Goal: Task Accomplishment & Management: Manage account settings

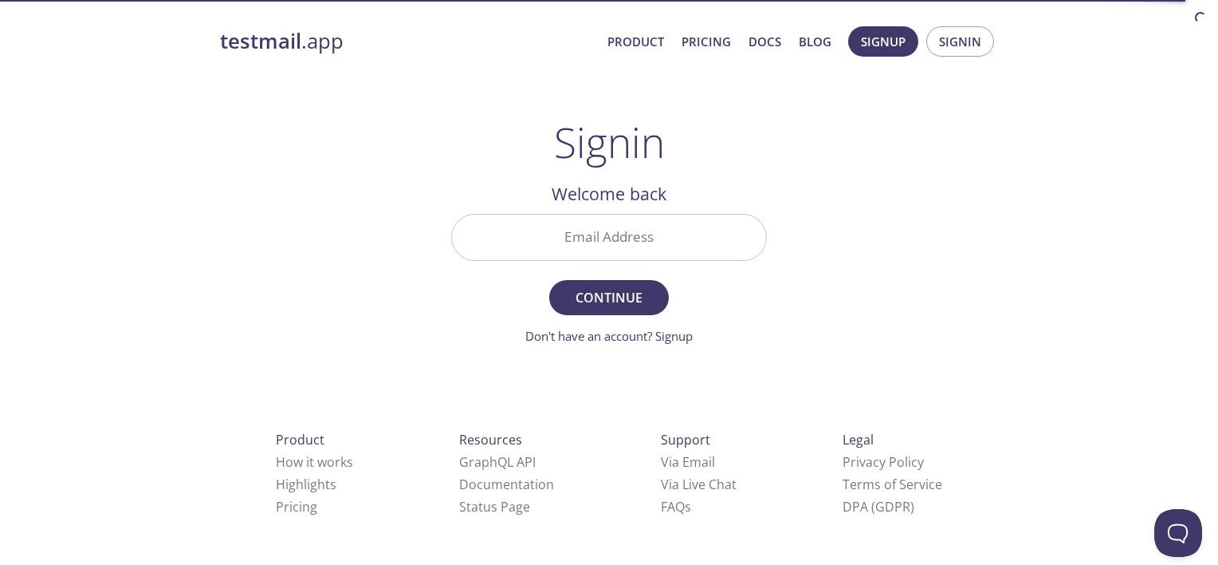
click at [593, 238] on input "Email Address" at bounding box center [609, 236] width 314 height 45
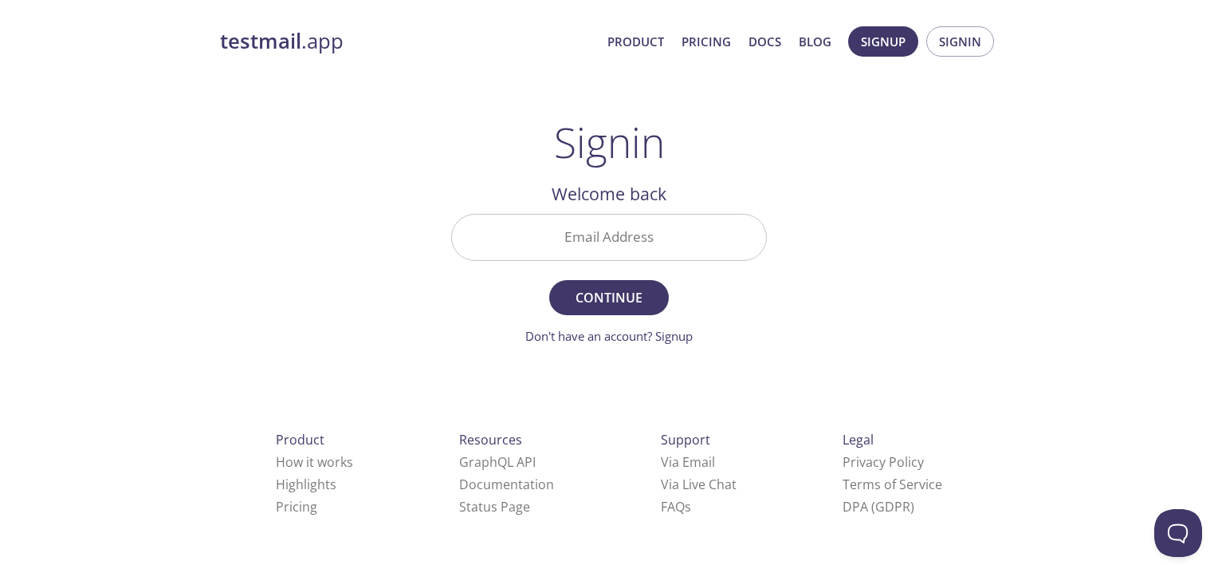
click at [845, 182] on div "testmail .app Product Pricing Docs Blog Signup Signin Signin Welcome back Email…" at bounding box center [609, 348] width 816 height 665
click at [950, 165] on div "testmail .app Product Pricing Docs Blog Signup Signin Signin Welcome back Email…" at bounding box center [609, 348] width 816 height 665
drag, startPoint x: 712, startPoint y: 238, endPoint x: 694, endPoint y: 251, distance: 22.2
click at [712, 238] on input "Email Address" at bounding box center [609, 236] width 314 height 45
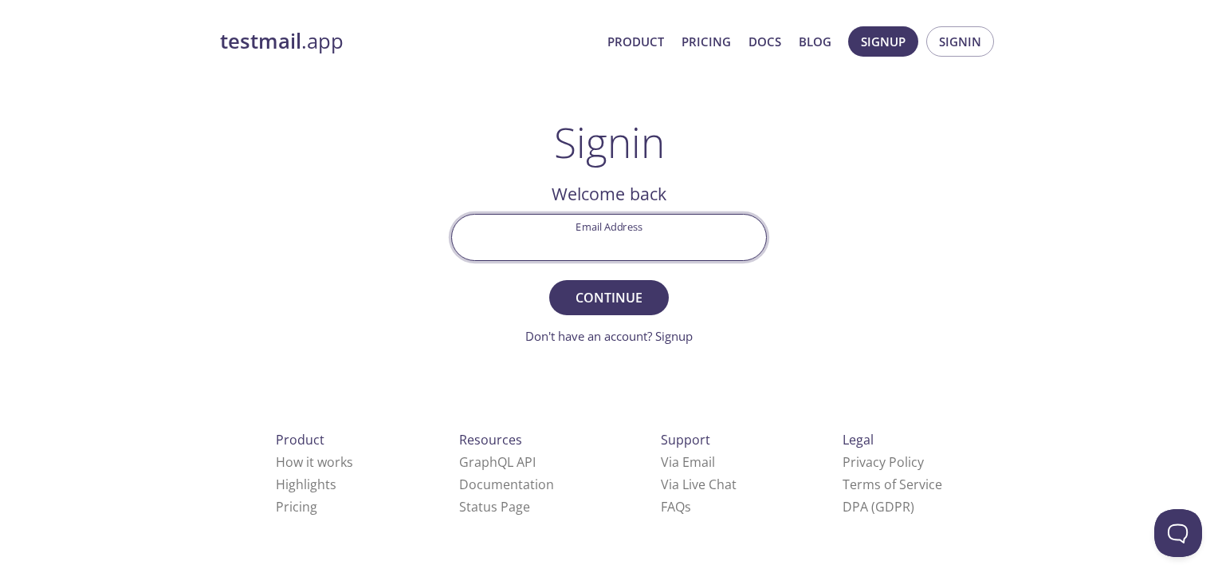
type input "[EMAIL_ADDRESS][DOMAIN_NAME]"
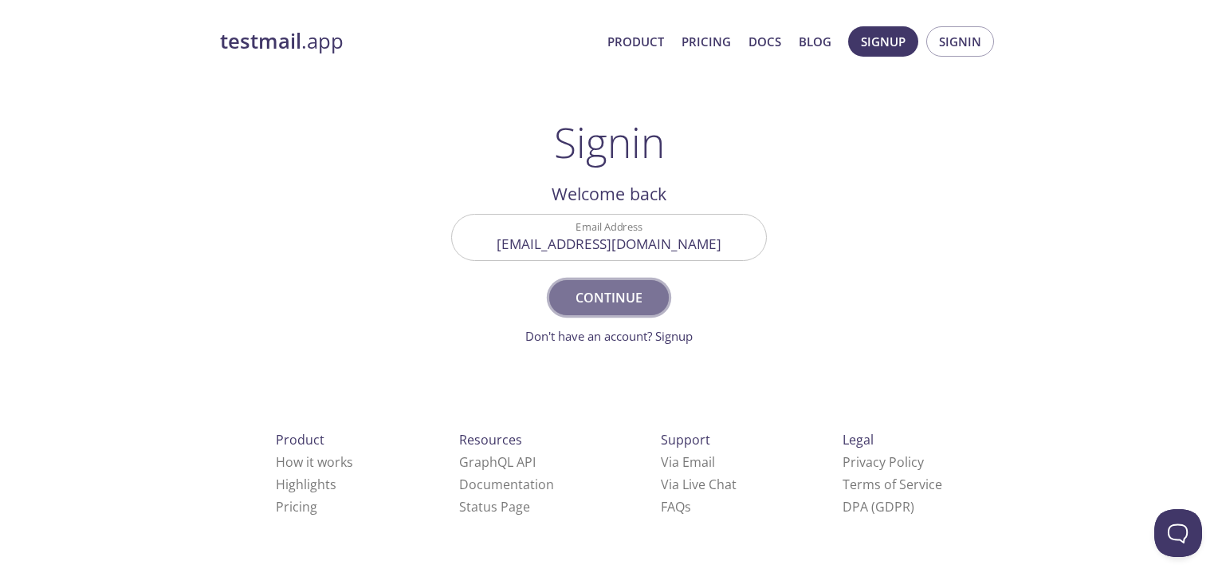
click at [574, 297] on span "Continue" at bounding box center [609, 297] width 85 height 22
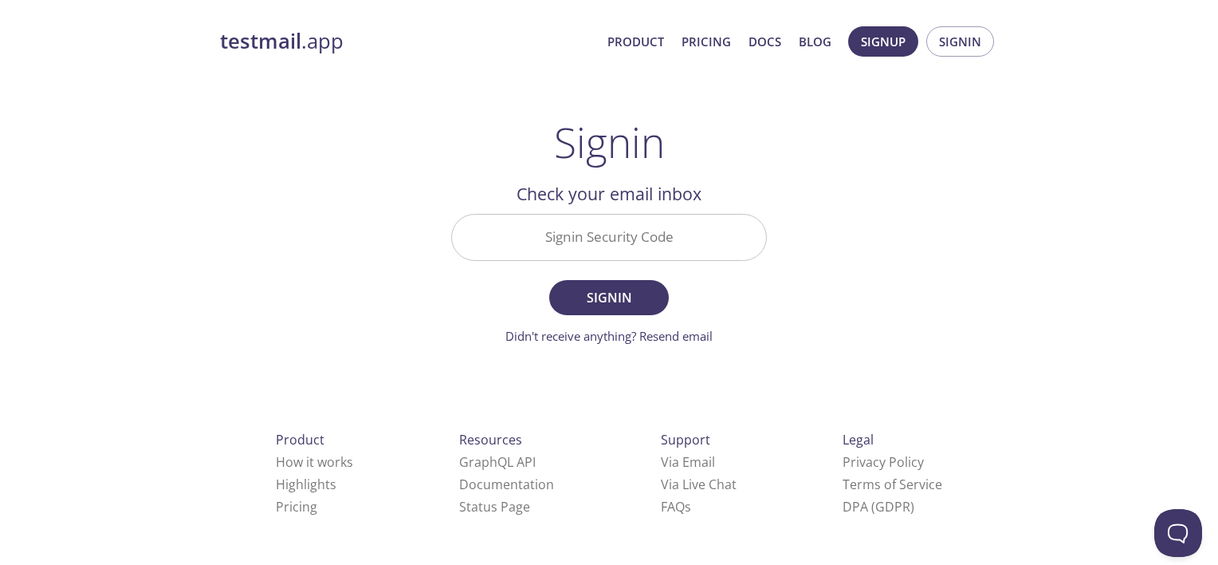
click at [616, 246] on input "Signin Security Code" at bounding box center [609, 236] width 314 height 45
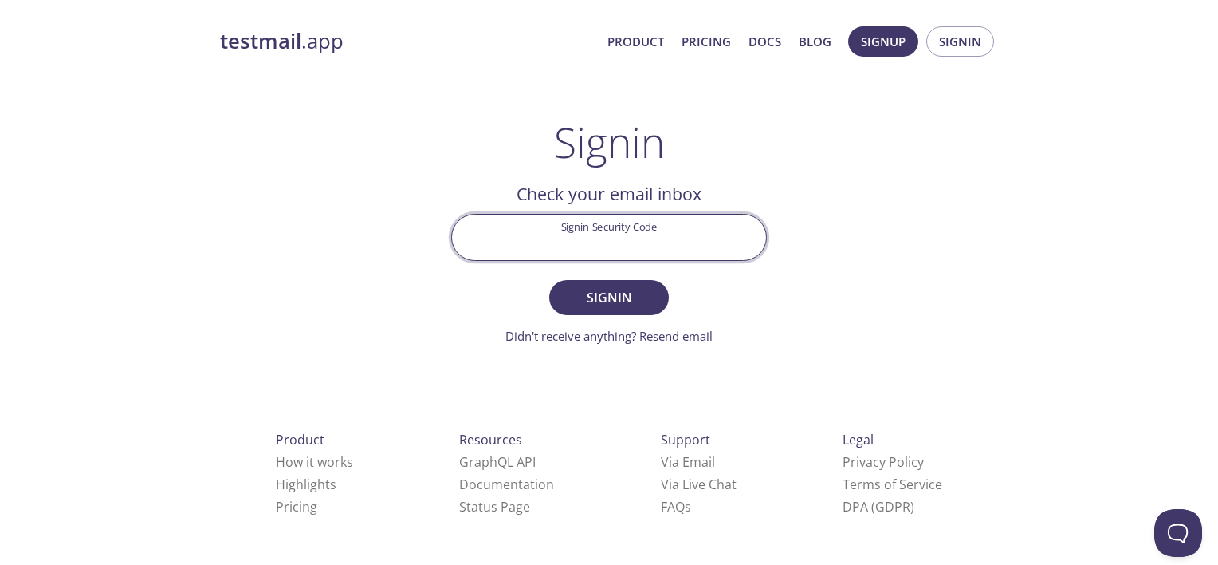
click at [853, 238] on div "testmail .app Product Pricing Docs Blog Signup Signin Signin Welcome back Email…" at bounding box center [609, 348] width 816 height 665
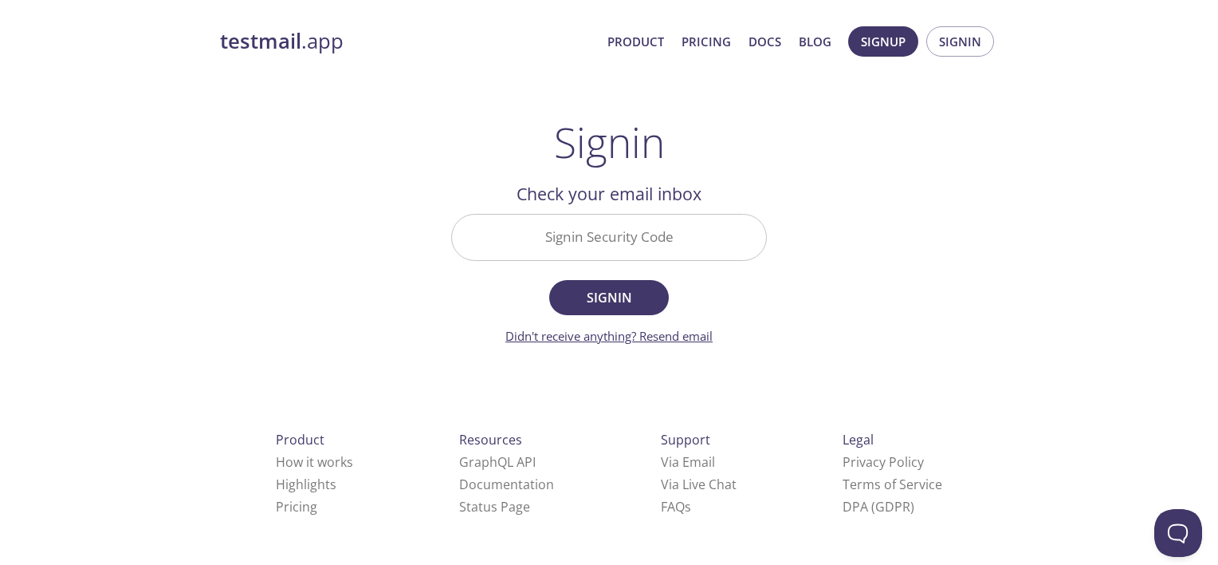
click at [637, 332] on link "Didn't receive anything? Resend email" at bounding box center [609, 336] width 207 height 16
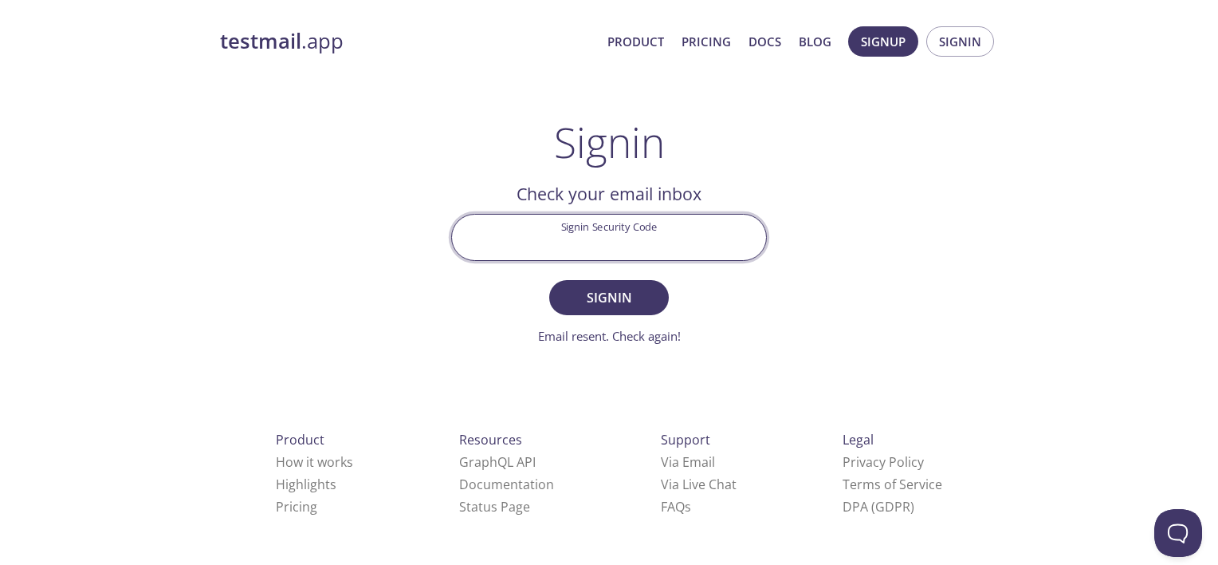
click at [557, 222] on input "Signin Security Code" at bounding box center [609, 236] width 314 height 45
type input "3e83fbc"
click at [549, 280] on button "Signin" at bounding box center [609, 297] width 120 height 35
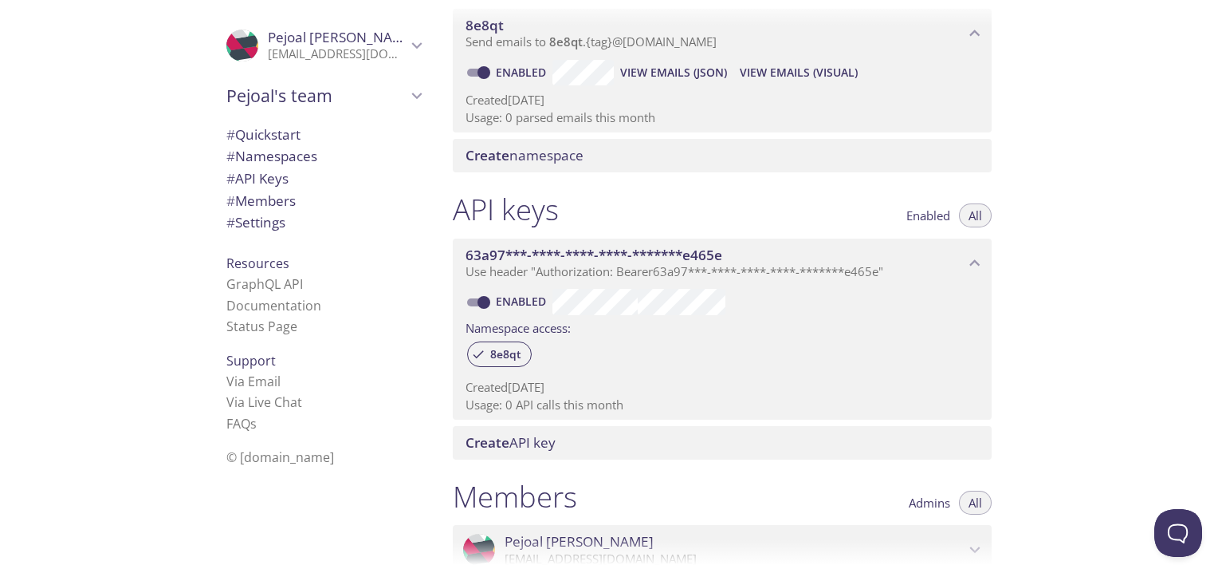
scroll to position [242, 0]
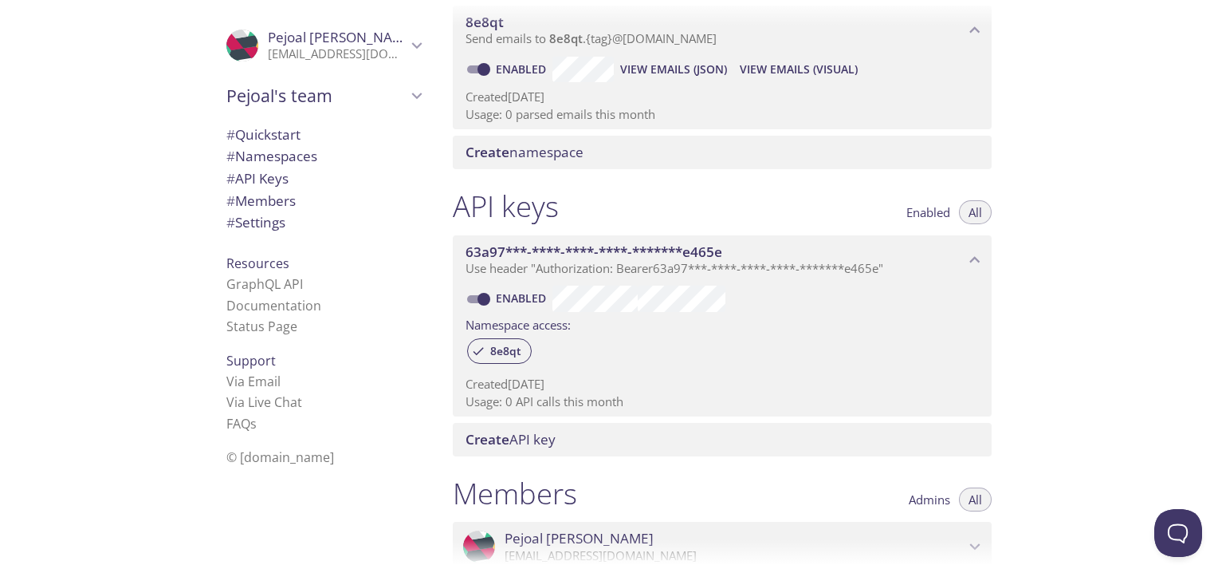
click at [924, 261] on p "Use header "Authorization: Bearer 63a97***-****-****-****-*******e465e "" at bounding box center [715, 269] width 499 height 16
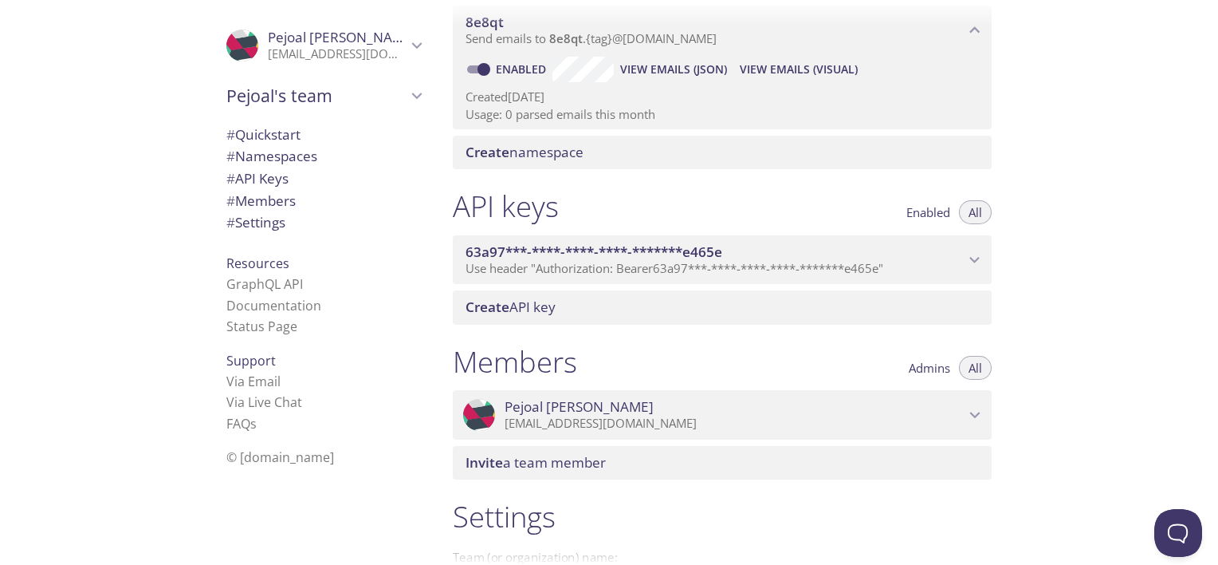
click at [924, 261] on p "Use header "Authorization: Bearer 63a97***-****-****-****-*******e465e "" at bounding box center [715, 269] width 499 height 16
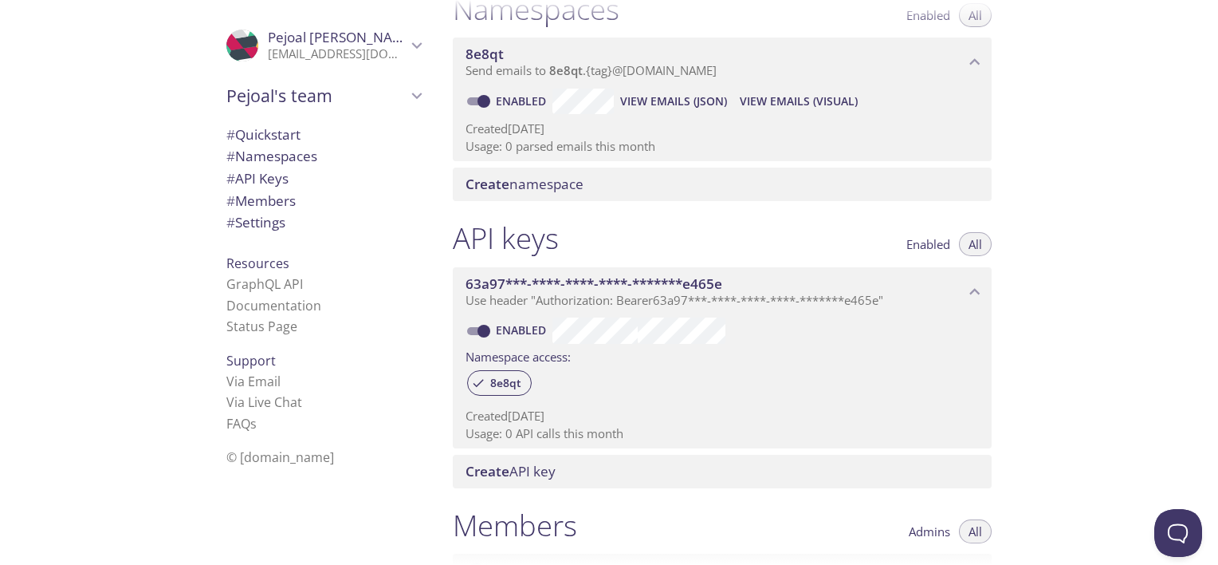
scroll to position [218, 0]
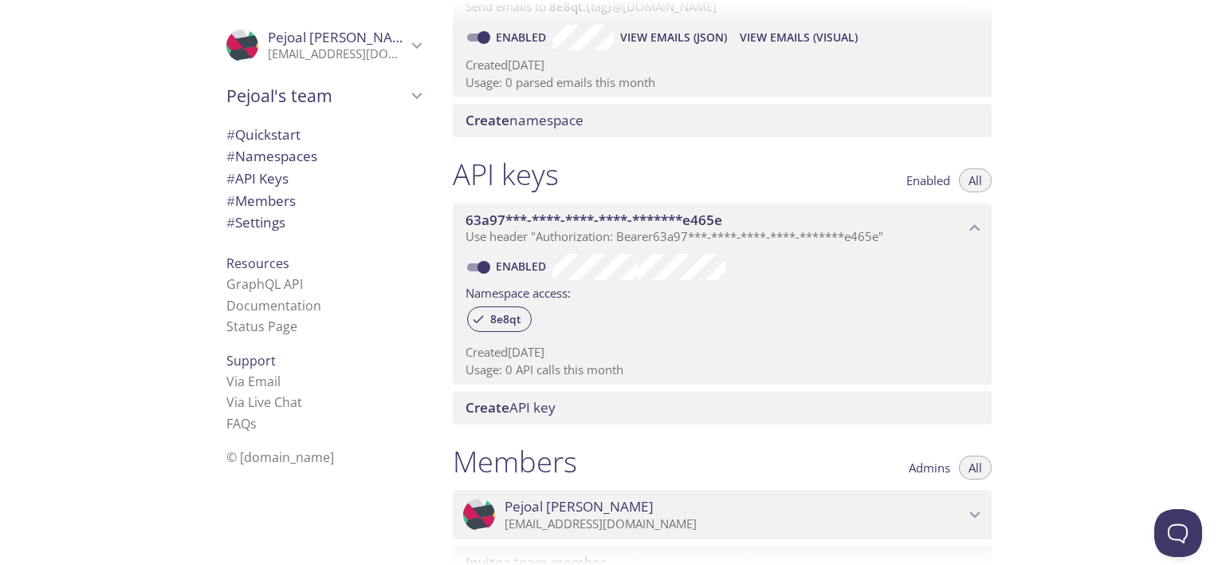
click at [522, 406] on span "Create API key" at bounding box center [511, 407] width 90 height 18
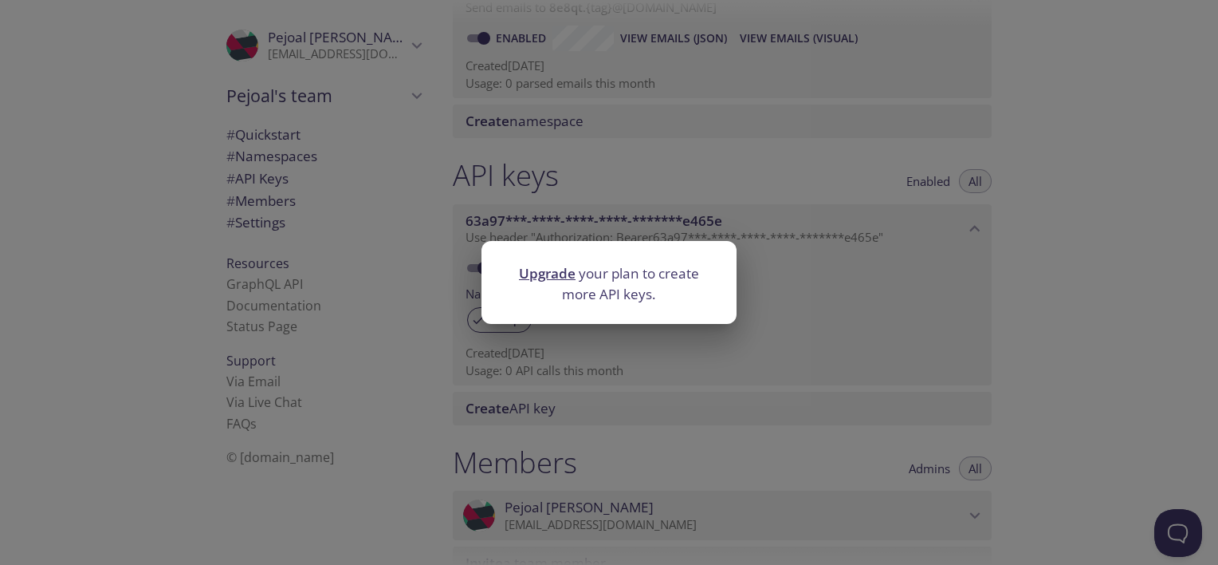
click at [899, 266] on div "Upgrade your plan to create more API keys." at bounding box center [609, 282] width 1218 height 565
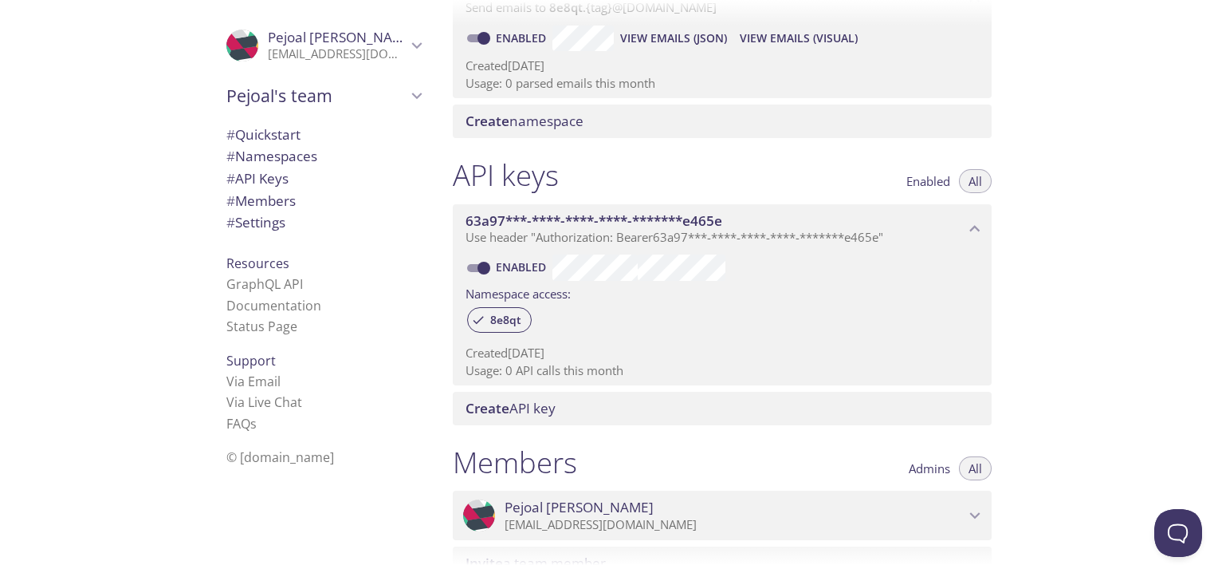
click at [950, 226] on span "63a97***-****-****-****-*******e465e" at bounding box center [715, 221] width 499 height 18
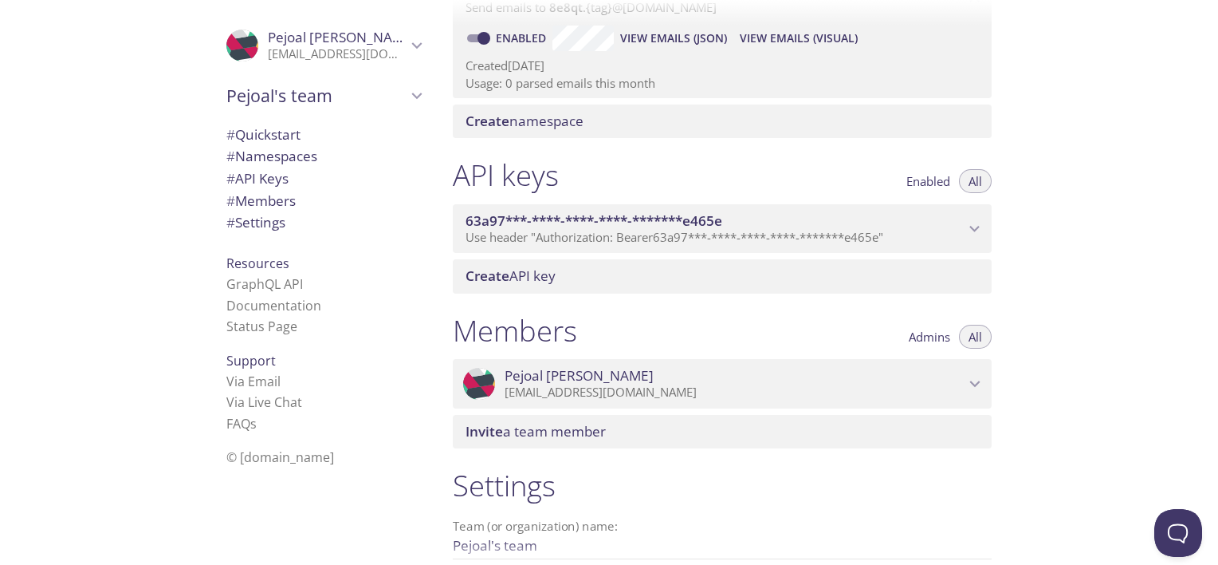
click at [950, 226] on span "63a97***-****-****-****-*******e465e" at bounding box center [715, 221] width 499 height 18
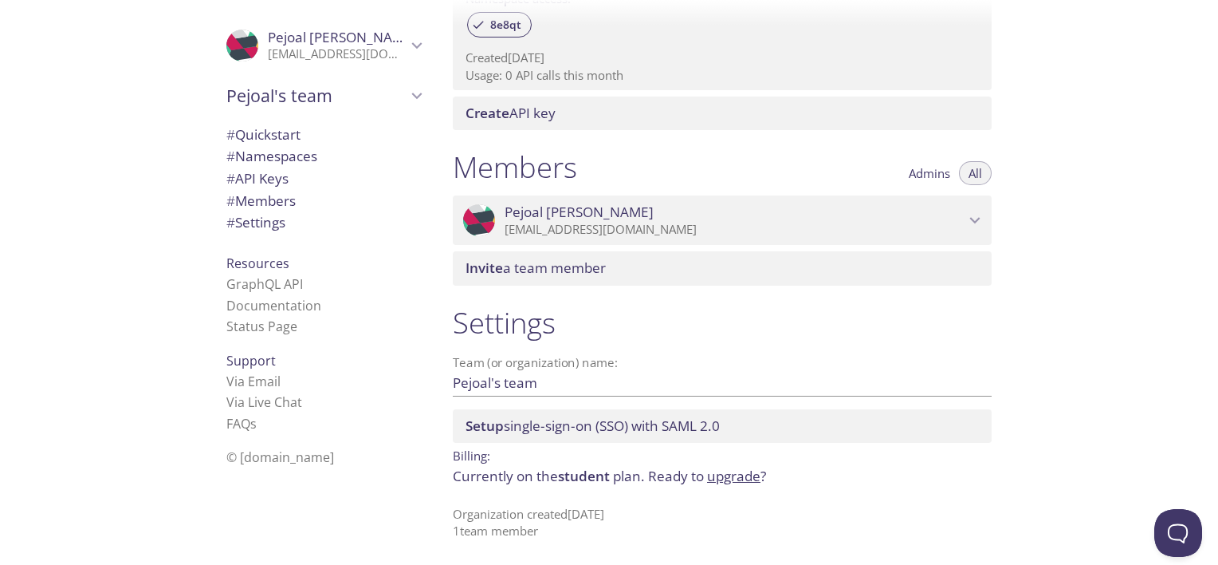
scroll to position [569, 0]
